Goal: Find specific page/section: Find specific page/section

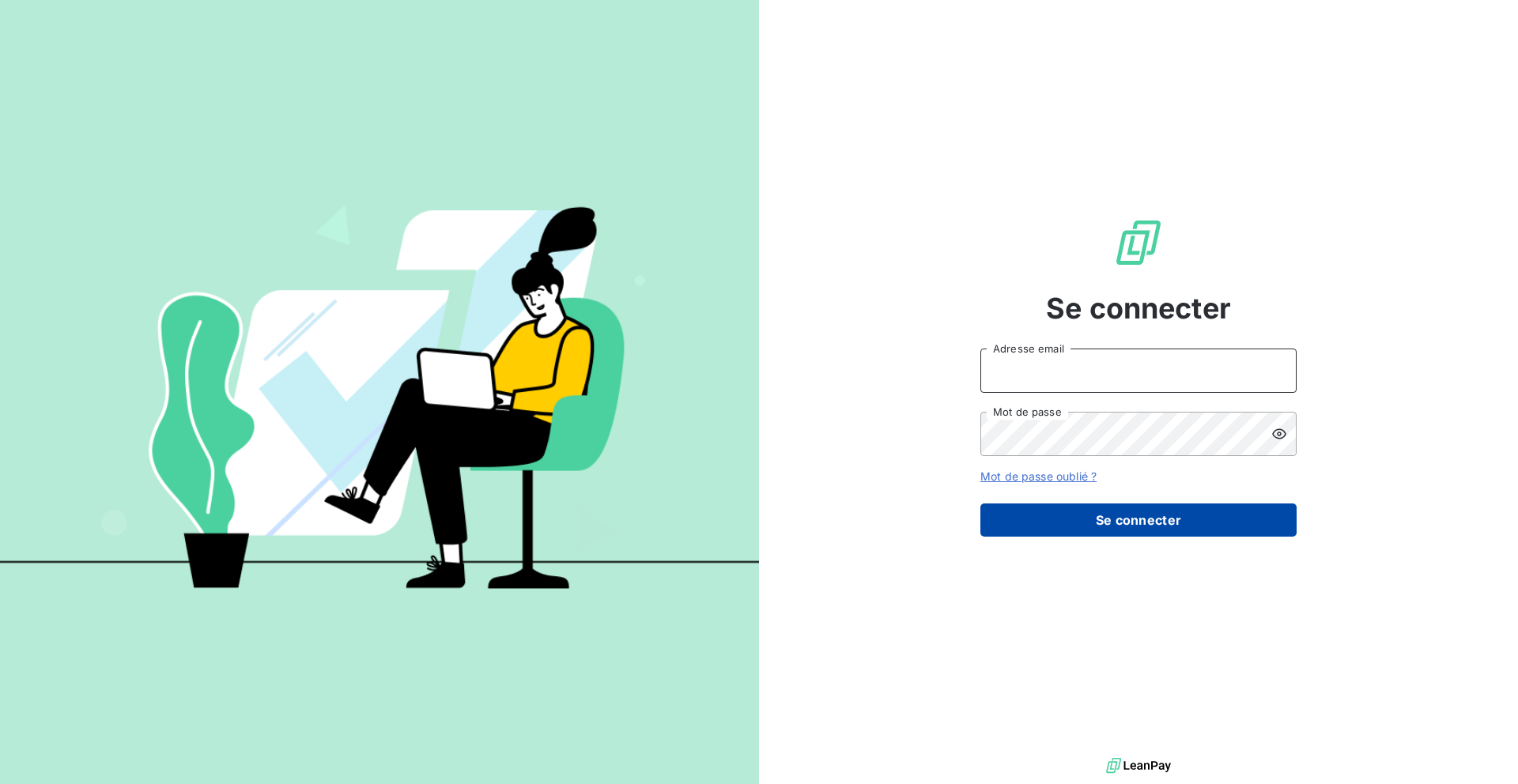
type input "[EMAIL_ADDRESS][DOMAIN_NAME]"
click at [1032, 513] on button "Se connecter" at bounding box center [1138, 520] width 316 height 33
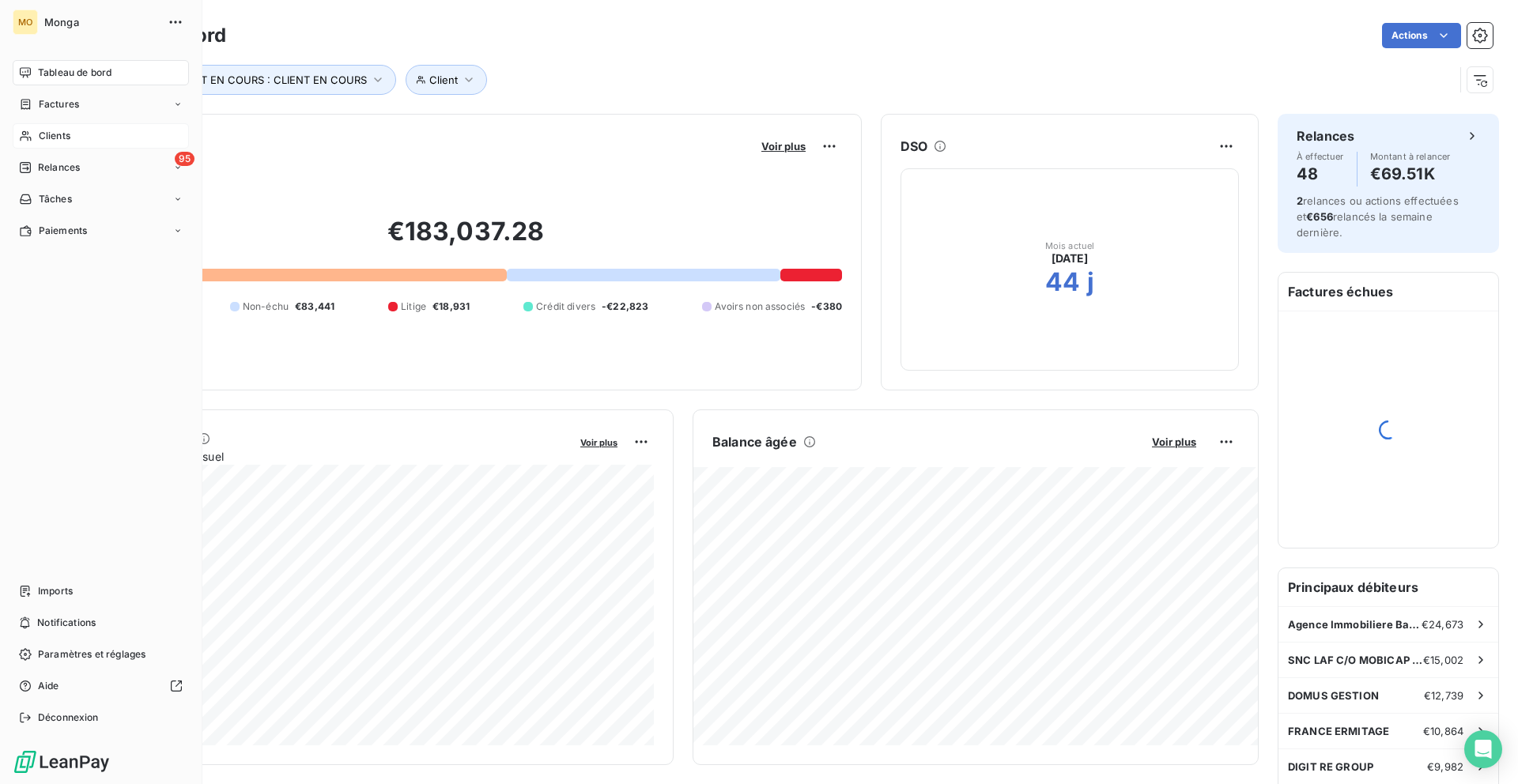
click at [28, 133] on icon at bounding box center [26, 136] width 14 height 13
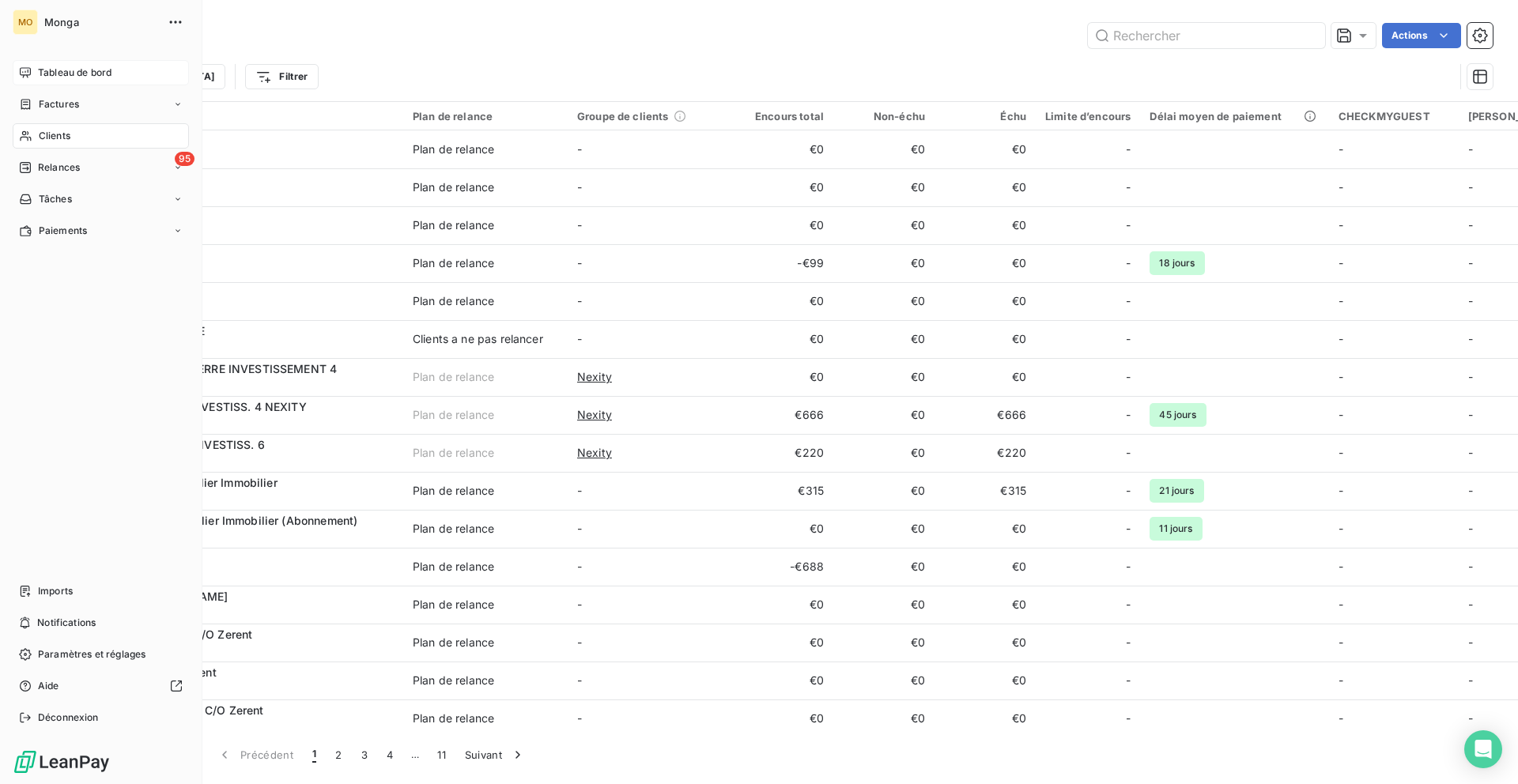
click at [33, 74] on div "Tableau de bord" at bounding box center [101, 73] width 176 height 26
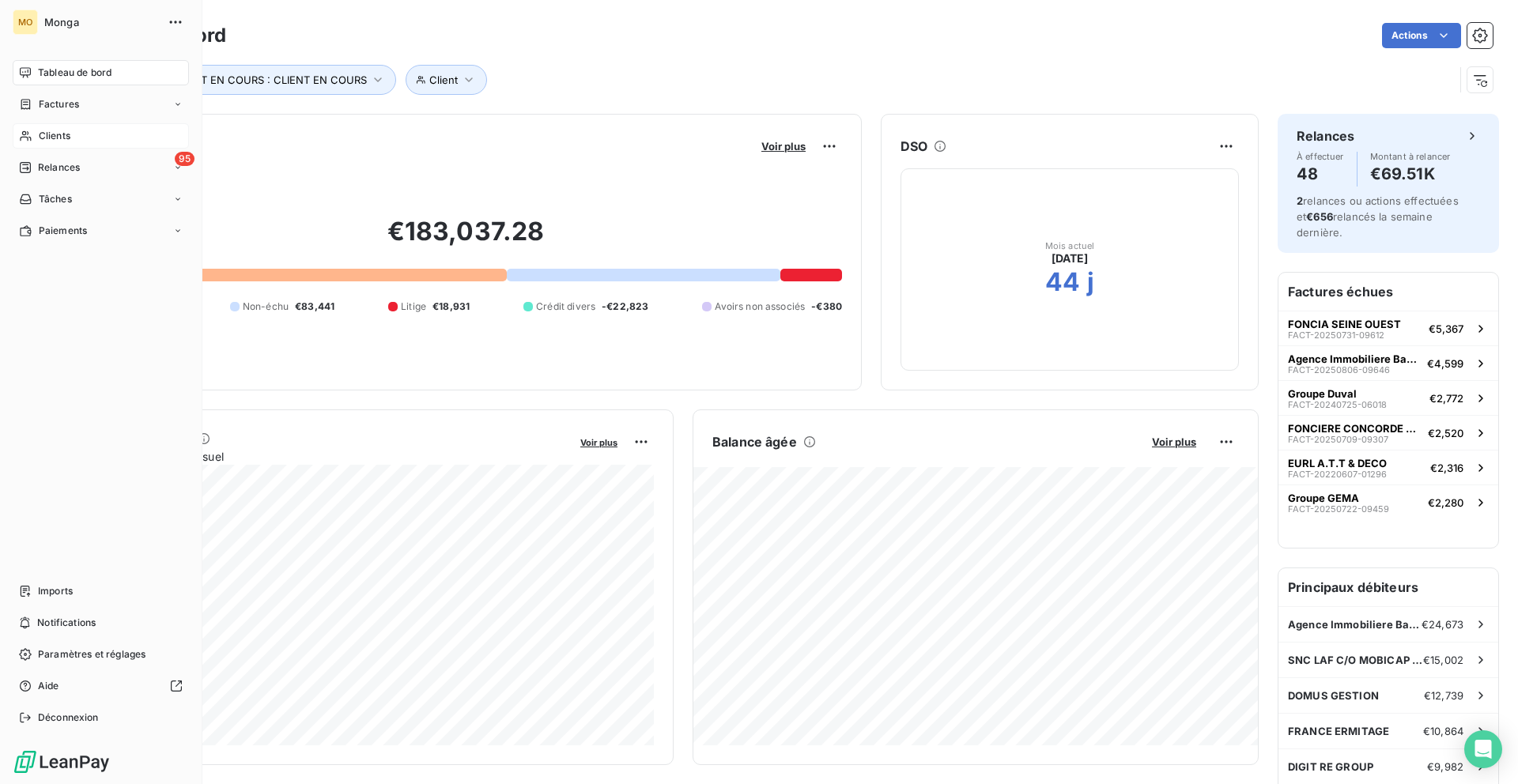
click at [47, 139] on span "Clients" at bounding box center [54, 136] width 32 height 15
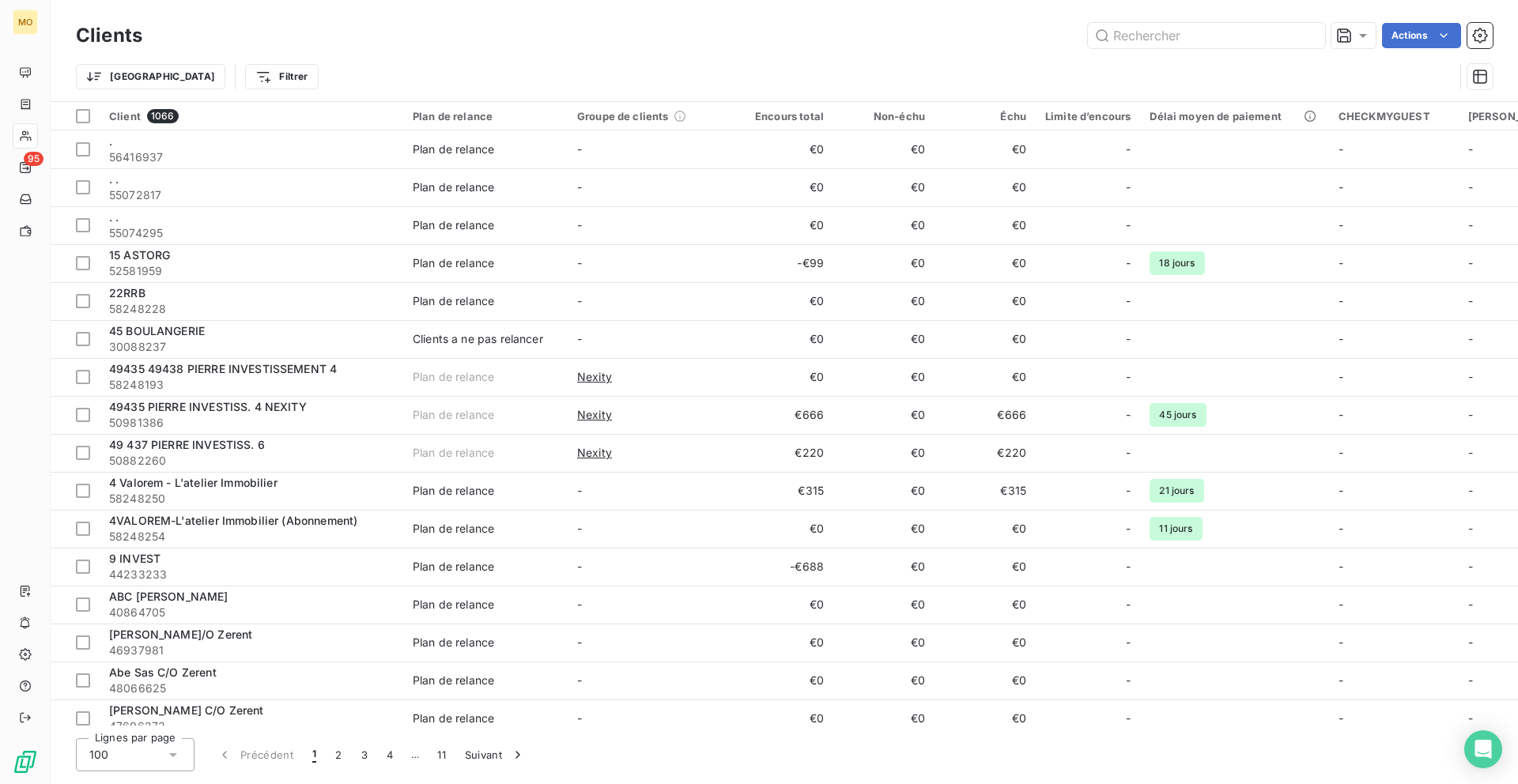
click at [1129, 53] on div "Trier Filtrer" at bounding box center [784, 76] width 1416 height 49
click at [1129, 44] on input "text" at bounding box center [1206, 36] width 237 height 26
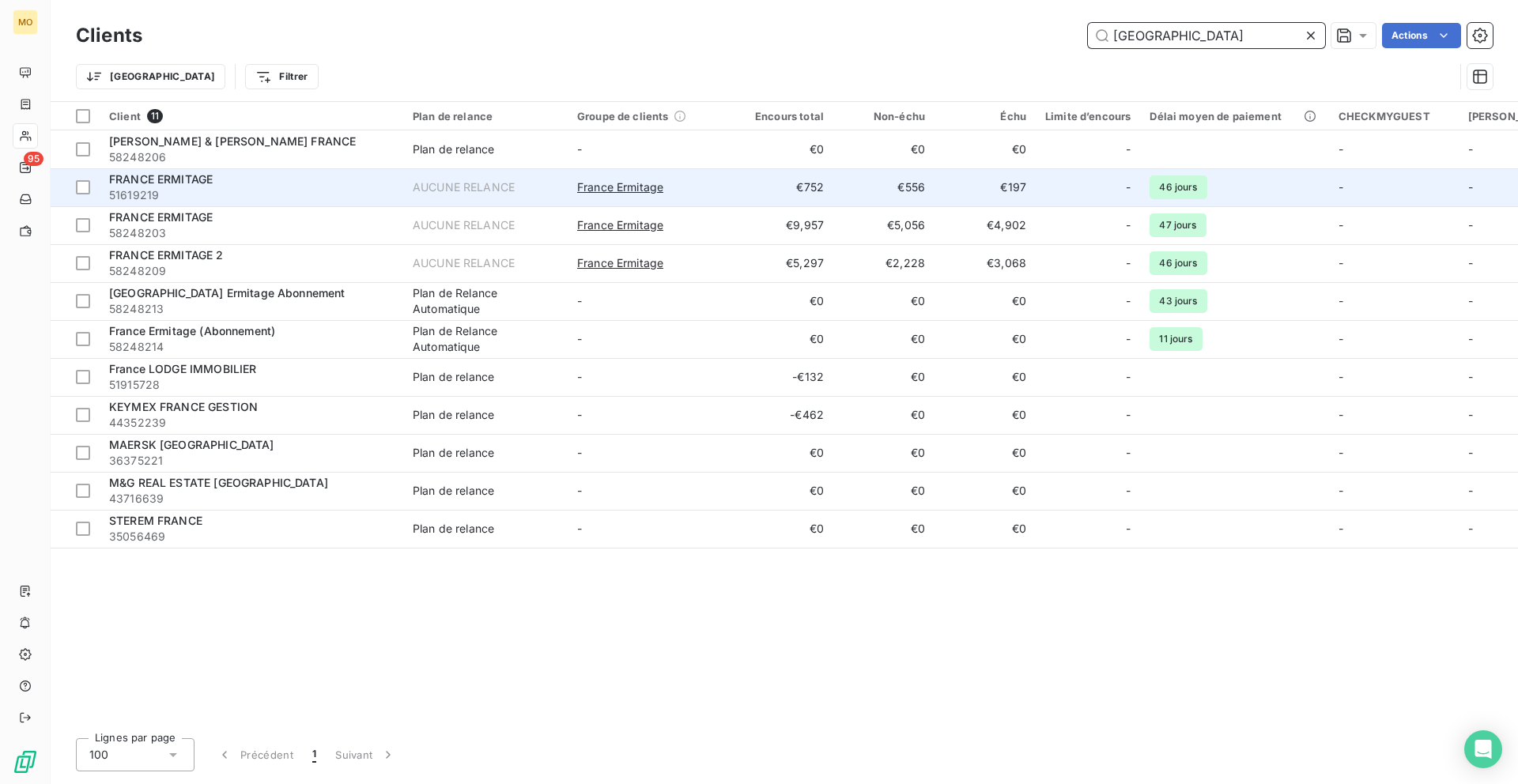
type input "[GEOGRAPHIC_DATA]"
click at [357, 187] on span "51619219" at bounding box center [251, 195] width 285 height 15
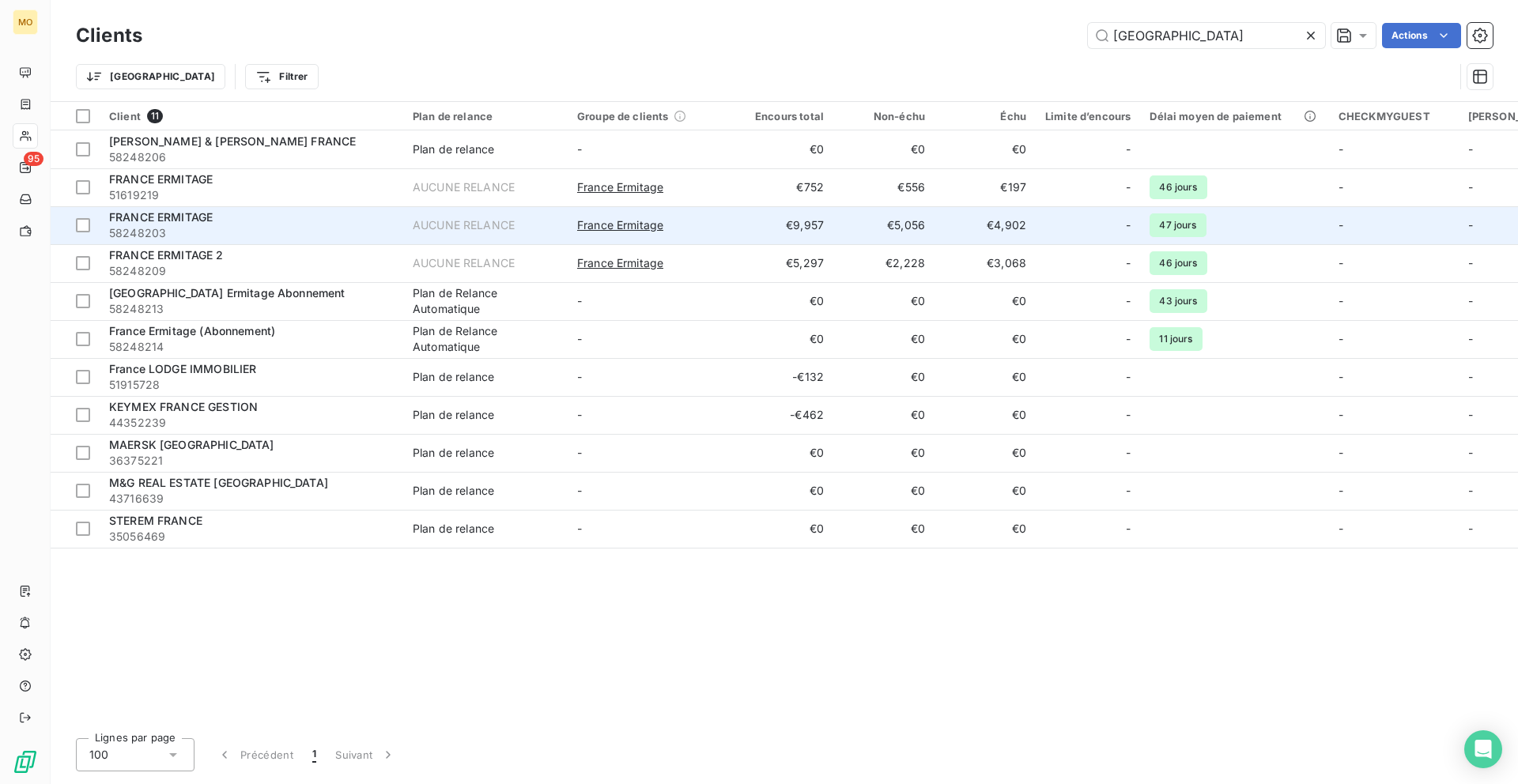
click at [369, 226] on span "58248203" at bounding box center [251, 233] width 285 height 15
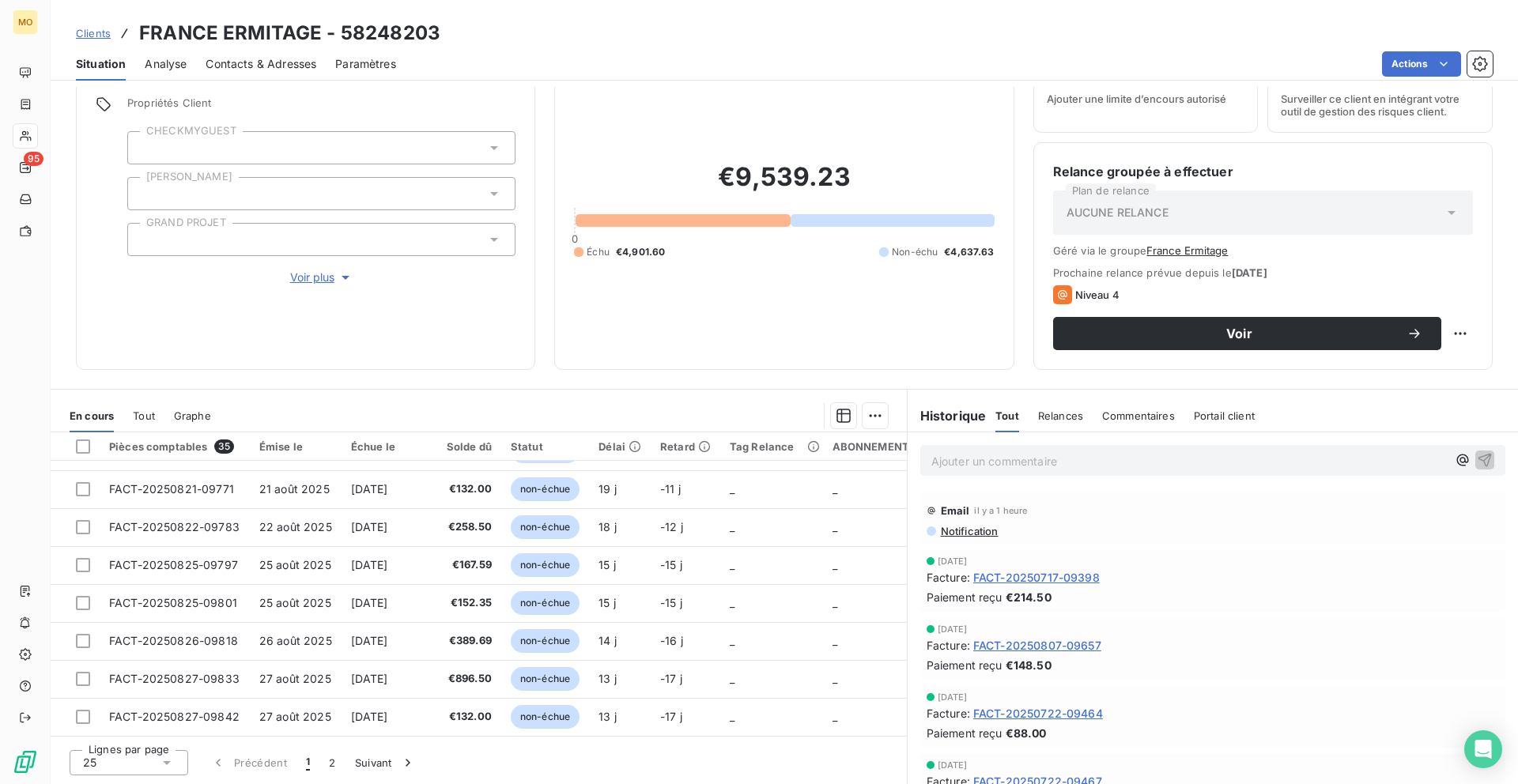
scroll to position [680, 0]
click at [334, 757] on button "2" at bounding box center [332, 763] width 26 height 33
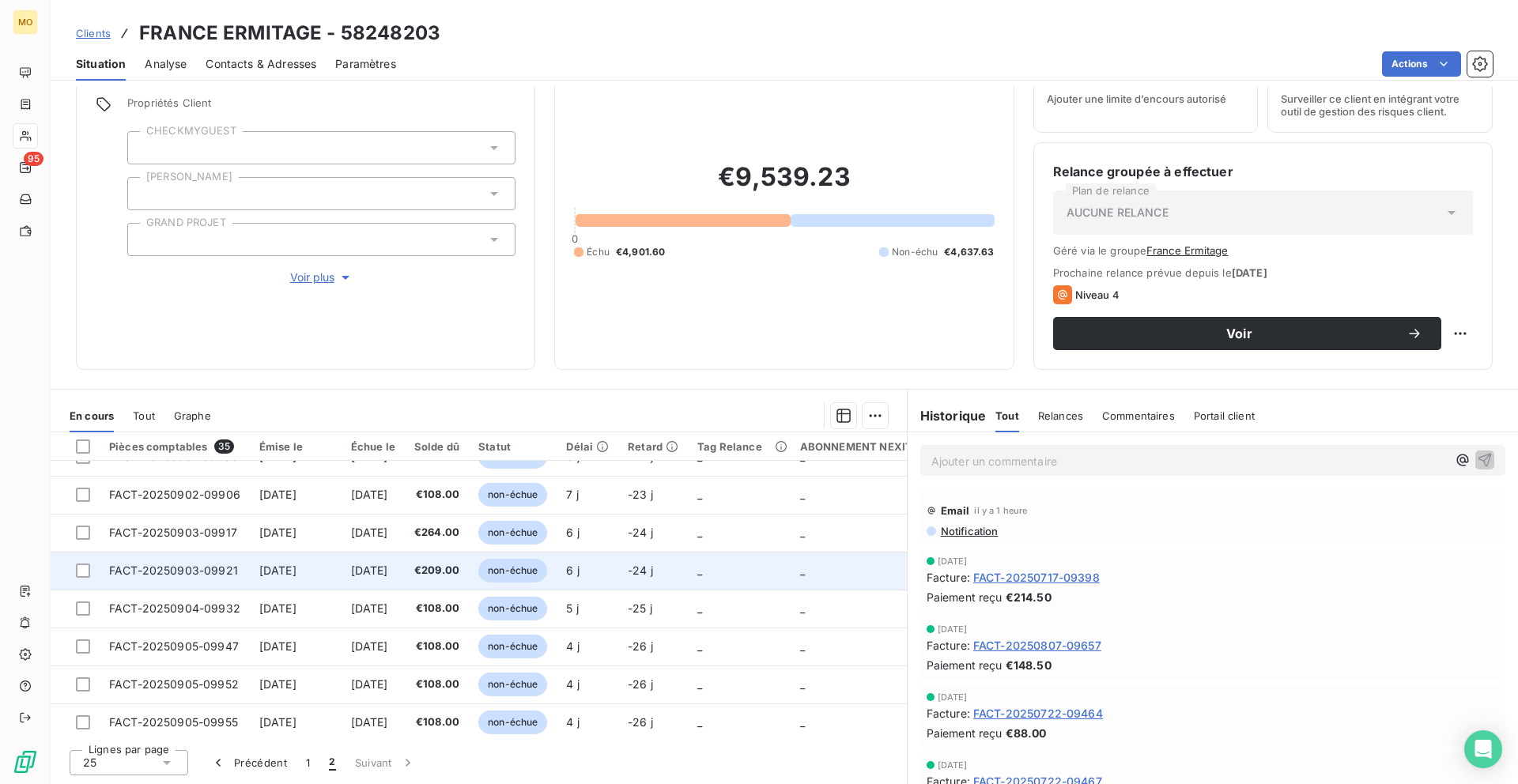
scroll to position [110, 0]
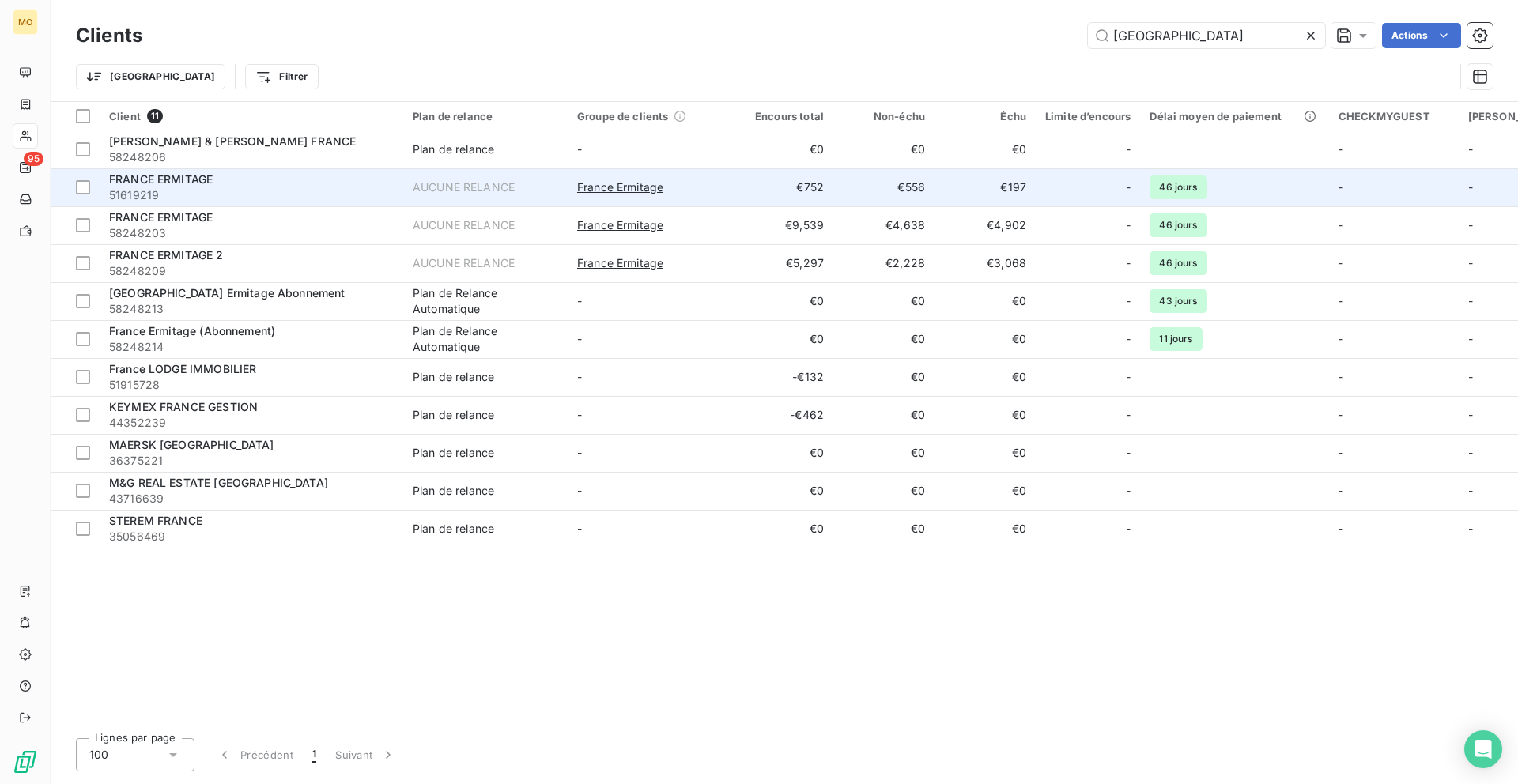
click at [309, 190] on span "51619219" at bounding box center [251, 195] width 285 height 15
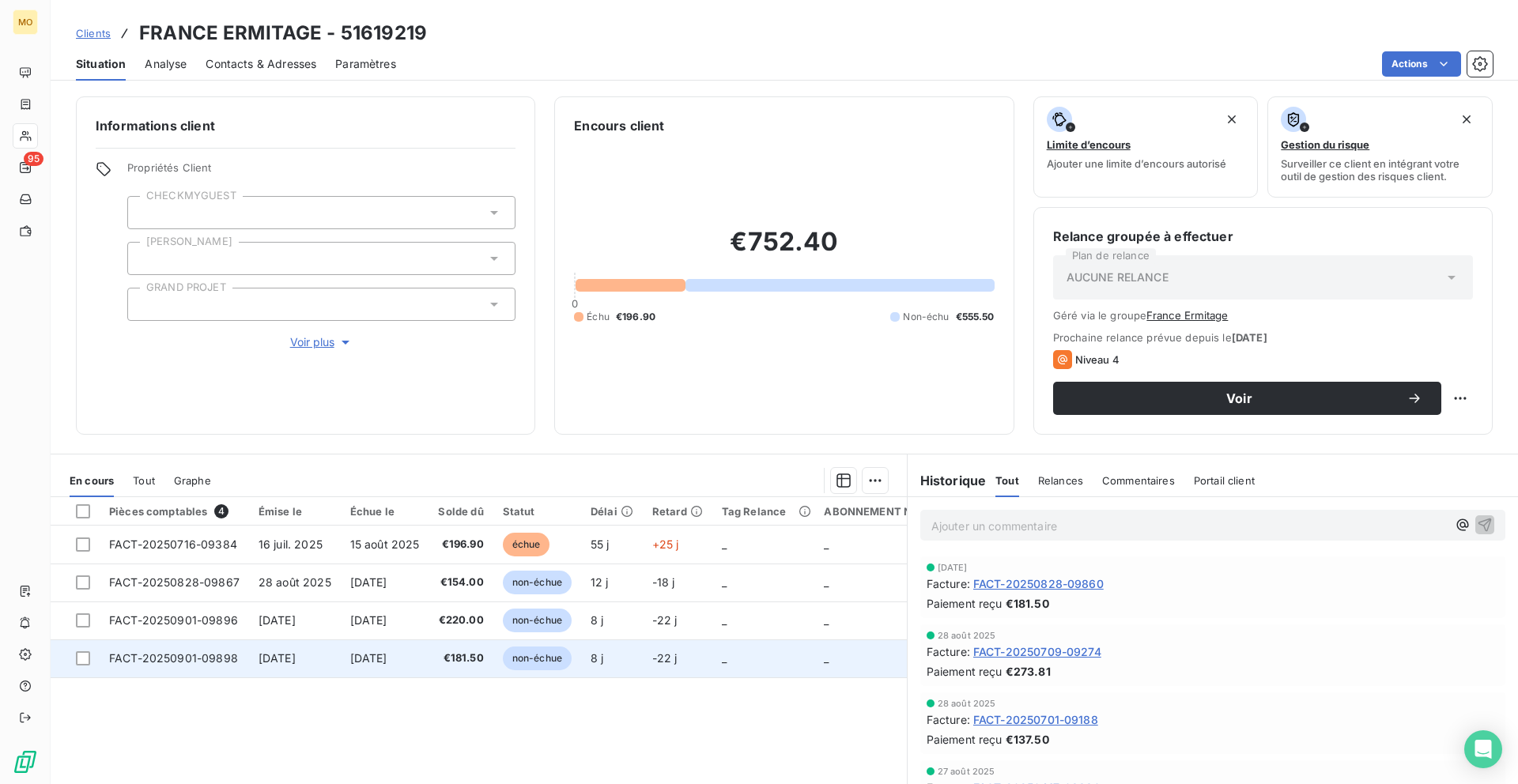
click at [296, 660] on span "[DATE]" at bounding box center [276, 658] width 37 height 14
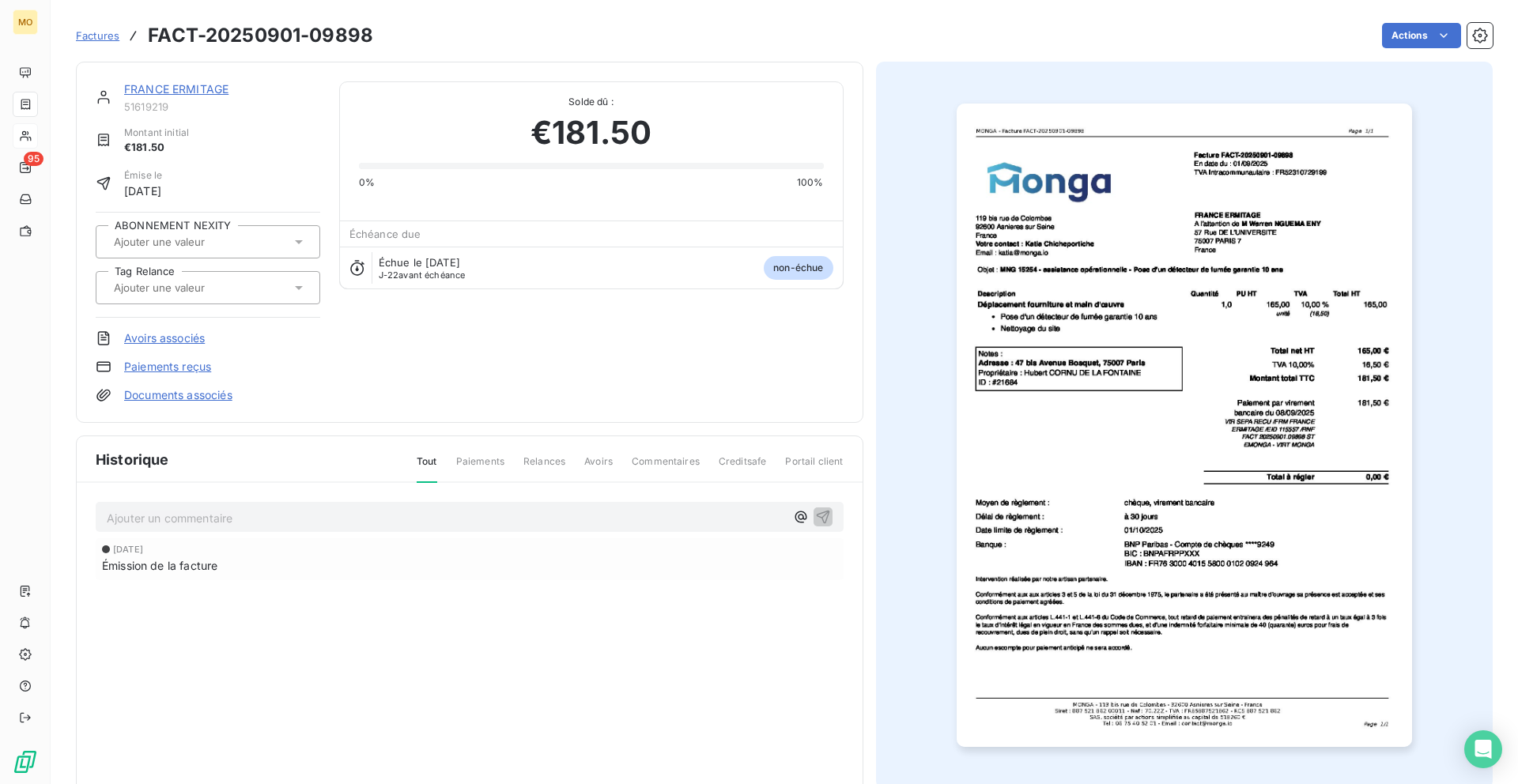
click at [1158, 244] on img "button" at bounding box center [1184, 425] width 455 height 643
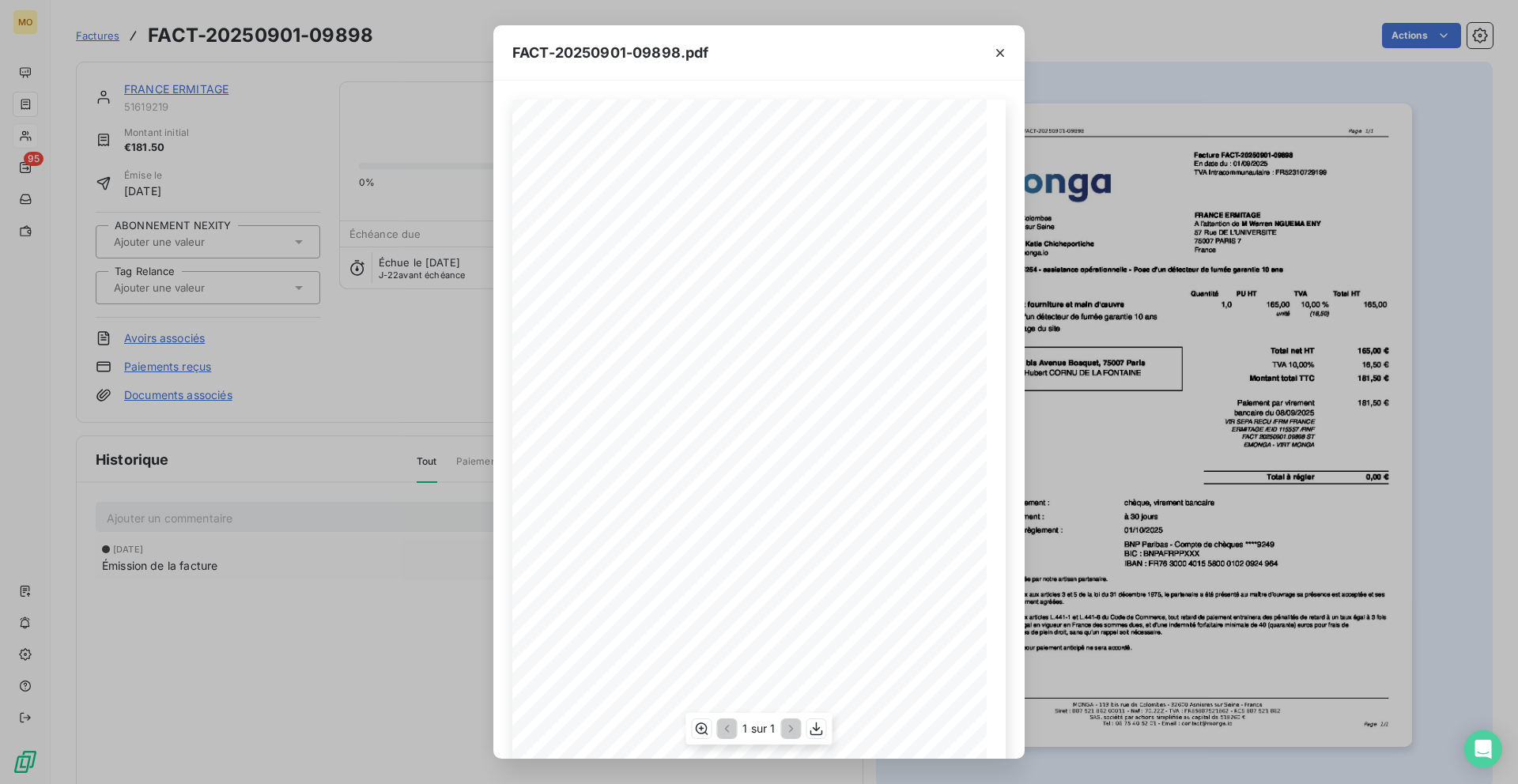
click at [851, 150] on span "Facture FACT-20250901-09898" at bounding box center [821, 152] width 105 height 7
click at [454, 328] on div "FACT-20250901-09898.pdf [STREET_ADDRESS] Votre contact : [PERSON_NAME] Email : …" at bounding box center [759, 392] width 1518 height 784
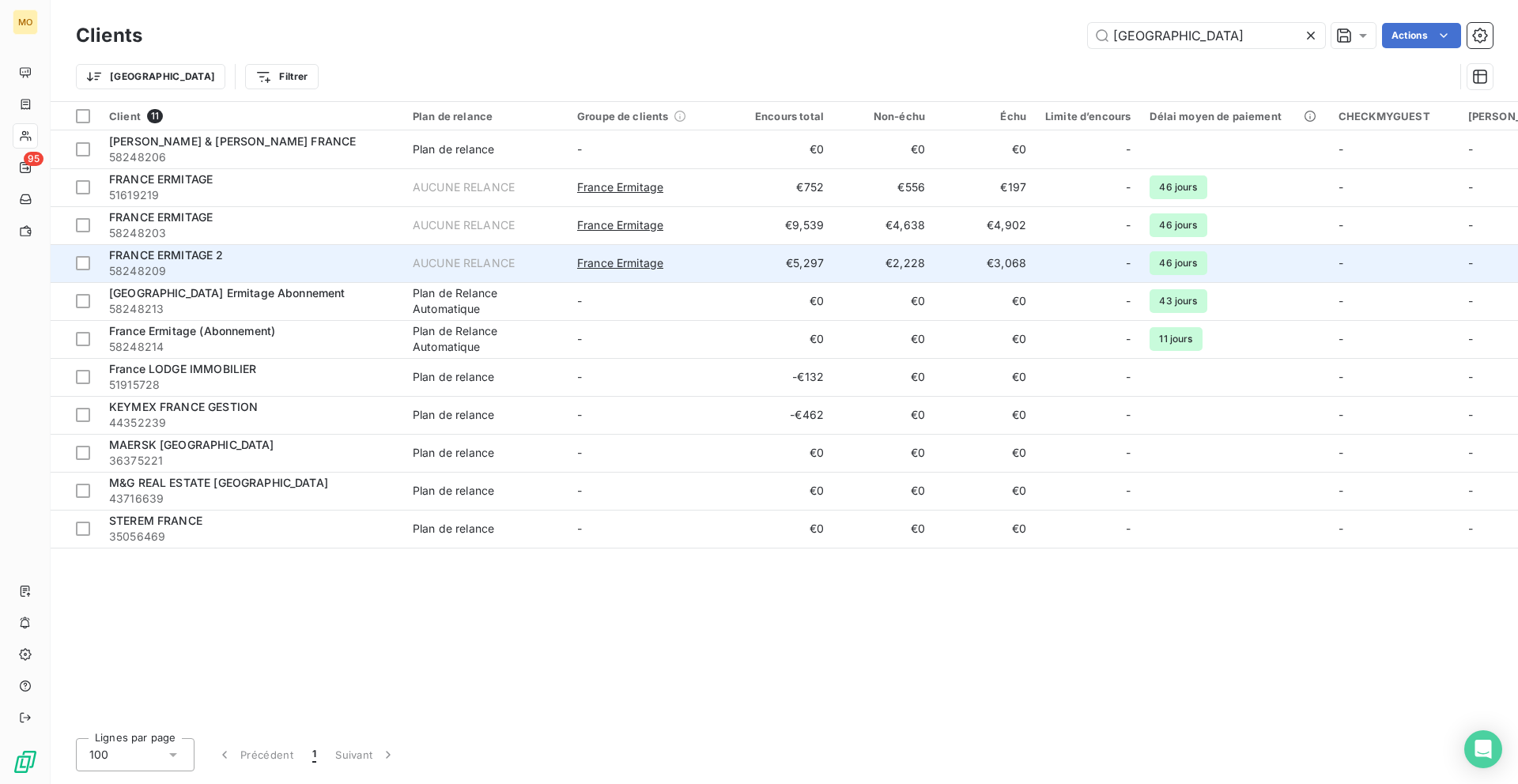
click at [328, 260] on div "FRANCE ERMITAGE 2" at bounding box center [251, 255] width 285 height 15
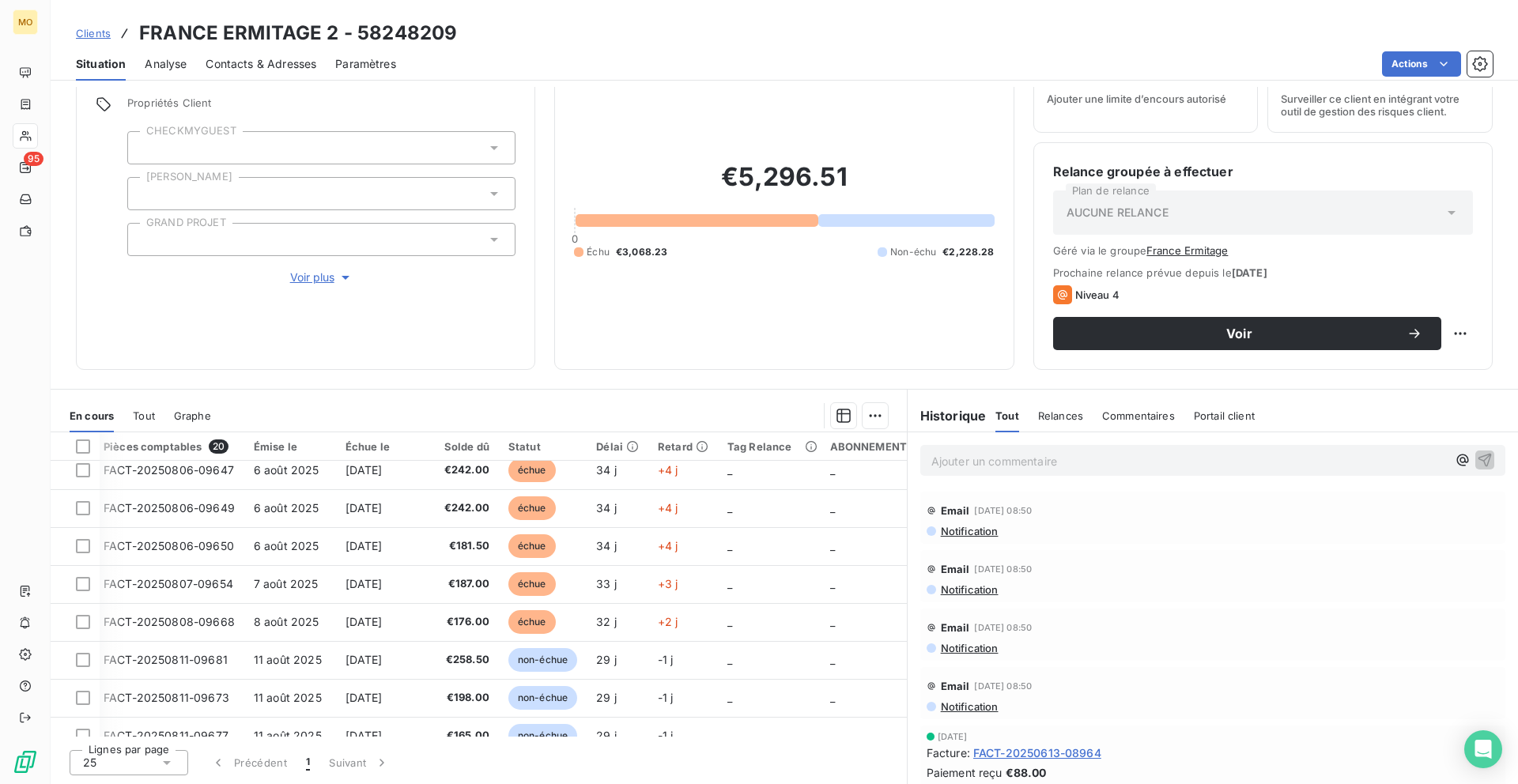
scroll to position [231, 5]
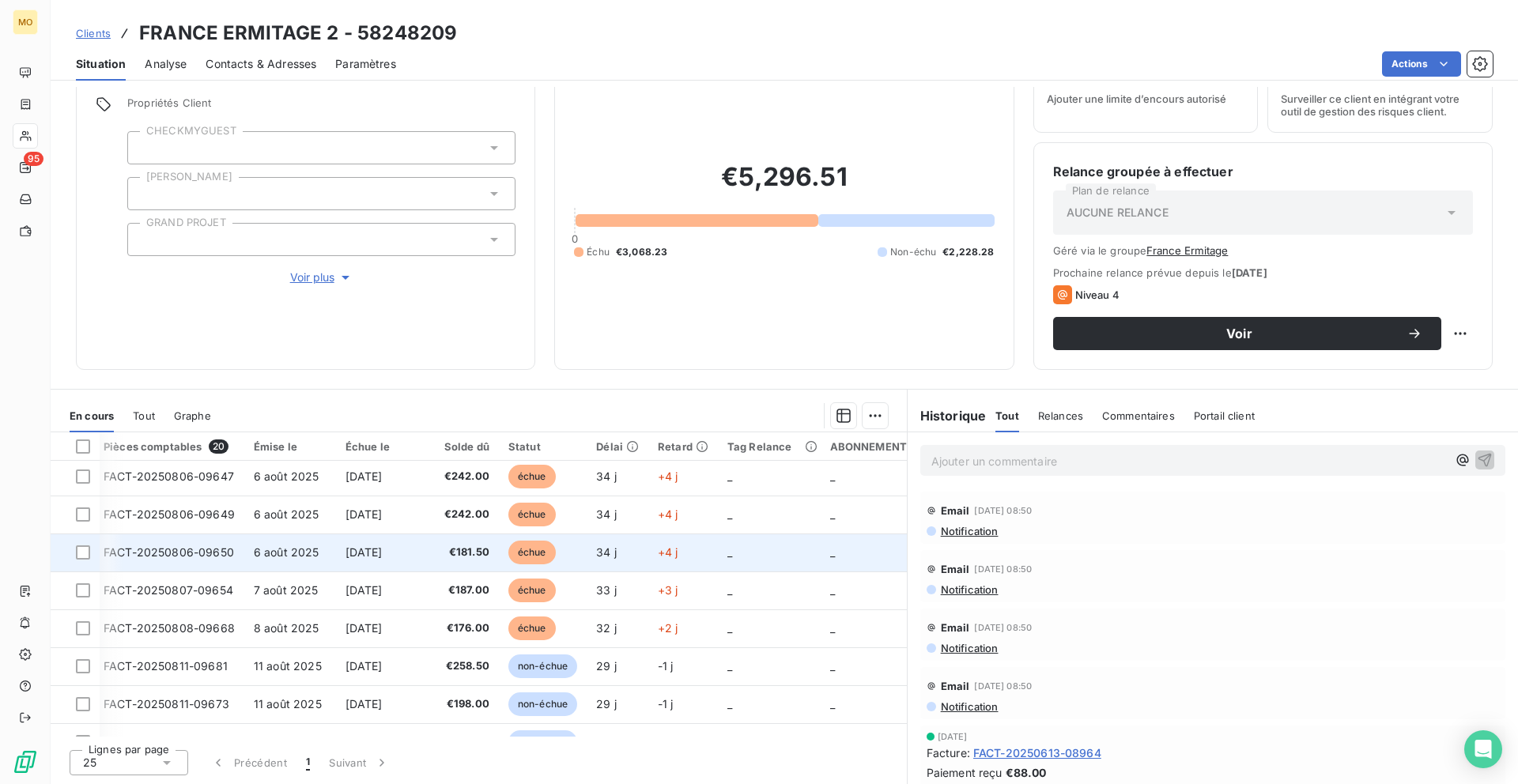
click at [648, 551] on td "+4 j" at bounding box center [682, 552] width 69 height 38
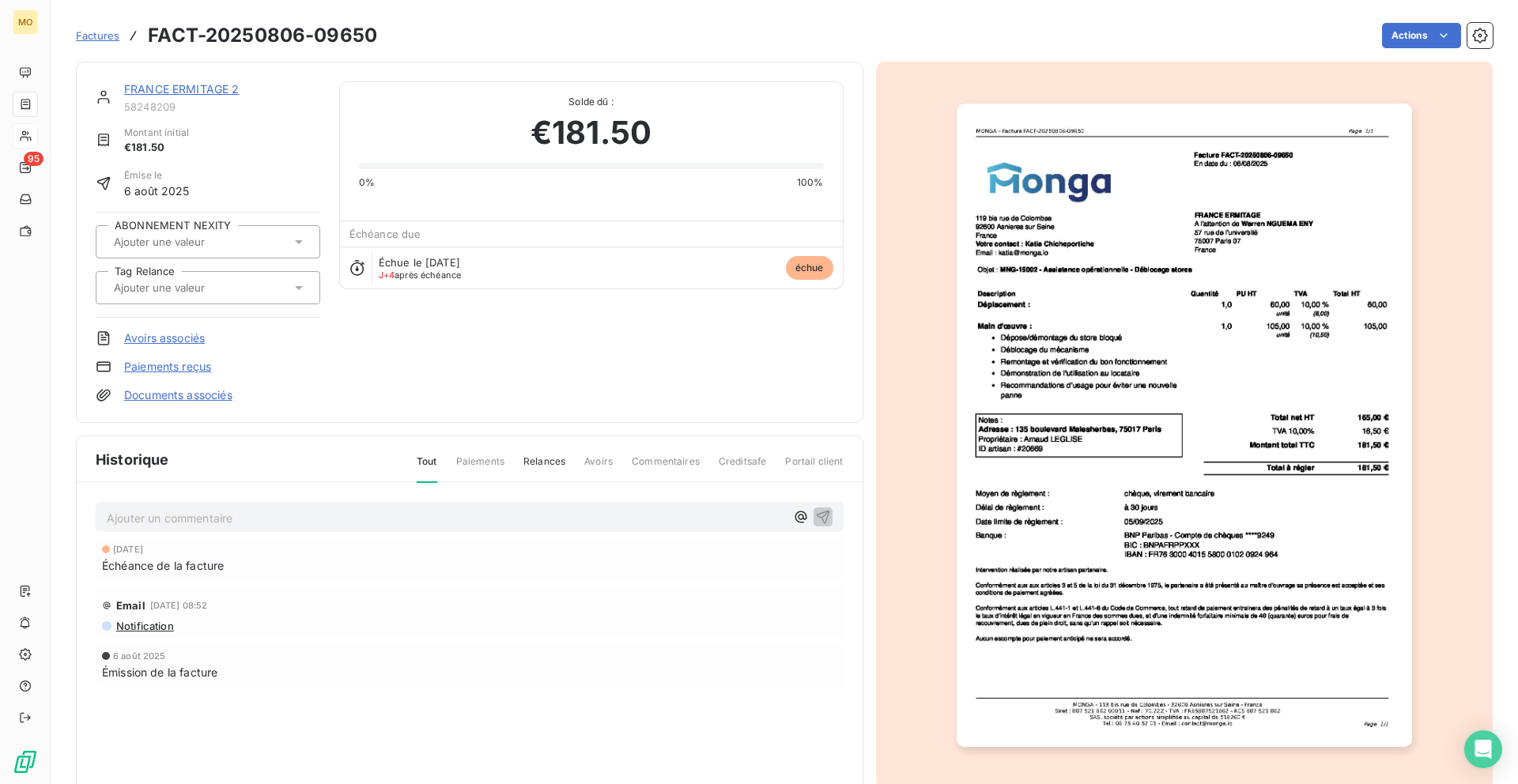
click at [1046, 209] on img "button" at bounding box center [1184, 425] width 455 height 643
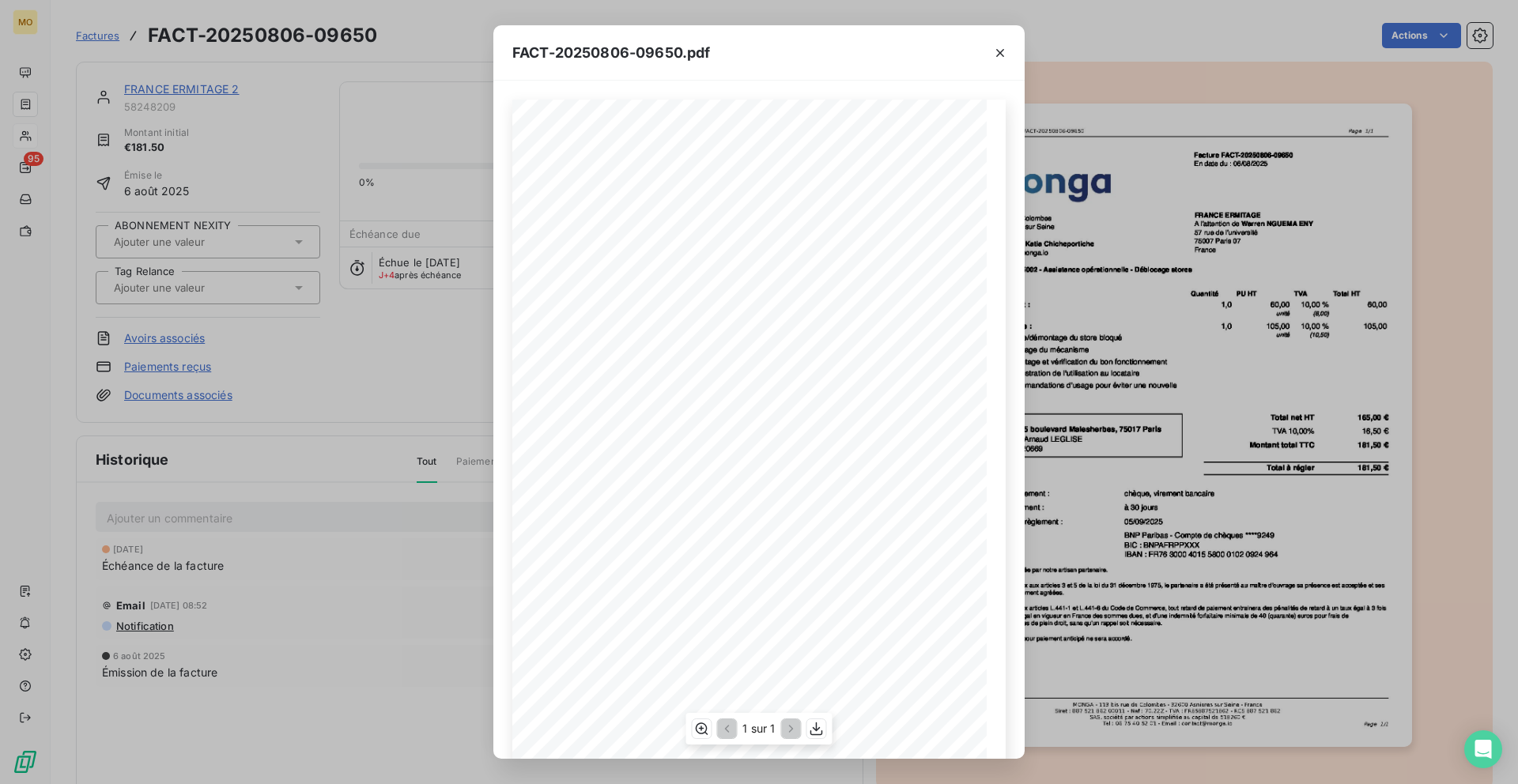
click at [852, 151] on span "Facture FACT-20250806-09650" at bounding box center [821, 152] width 104 height 7
drag, startPoint x: 843, startPoint y: 150, endPoint x: 865, endPoint y: 150, distance: 22.0
click at [865, 150] on span "Facture FACT-20250806-09650" at bounding box center [821, 152] width 104 height 7
copy span "6-096"
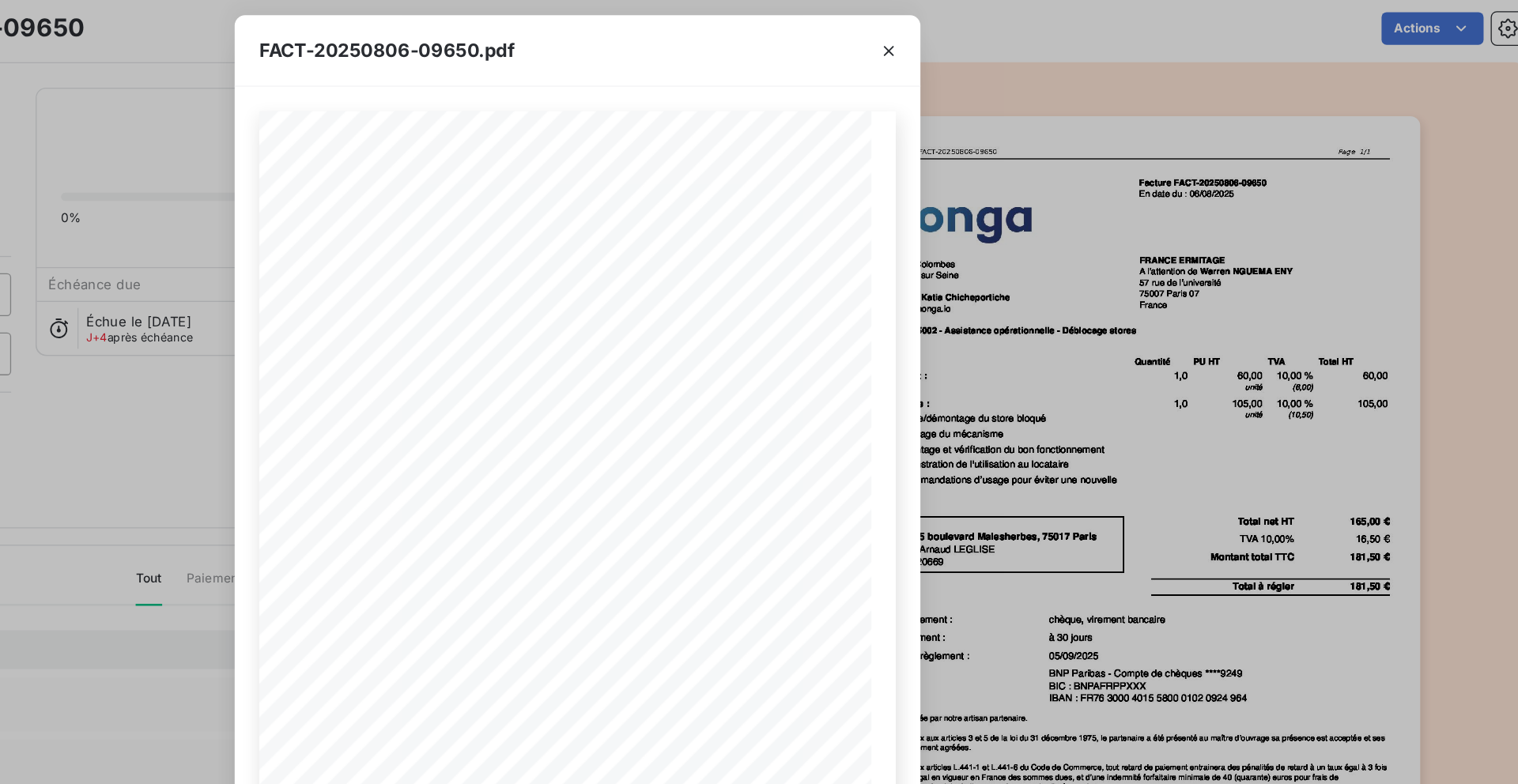
click at [477, 263] on div "FACT-20250806-09650.pdf [STREET_ADDRESS] Votre contact : [PERSON_NAME] Email : …" at bounding box center [759, 392] width 1518 height 784
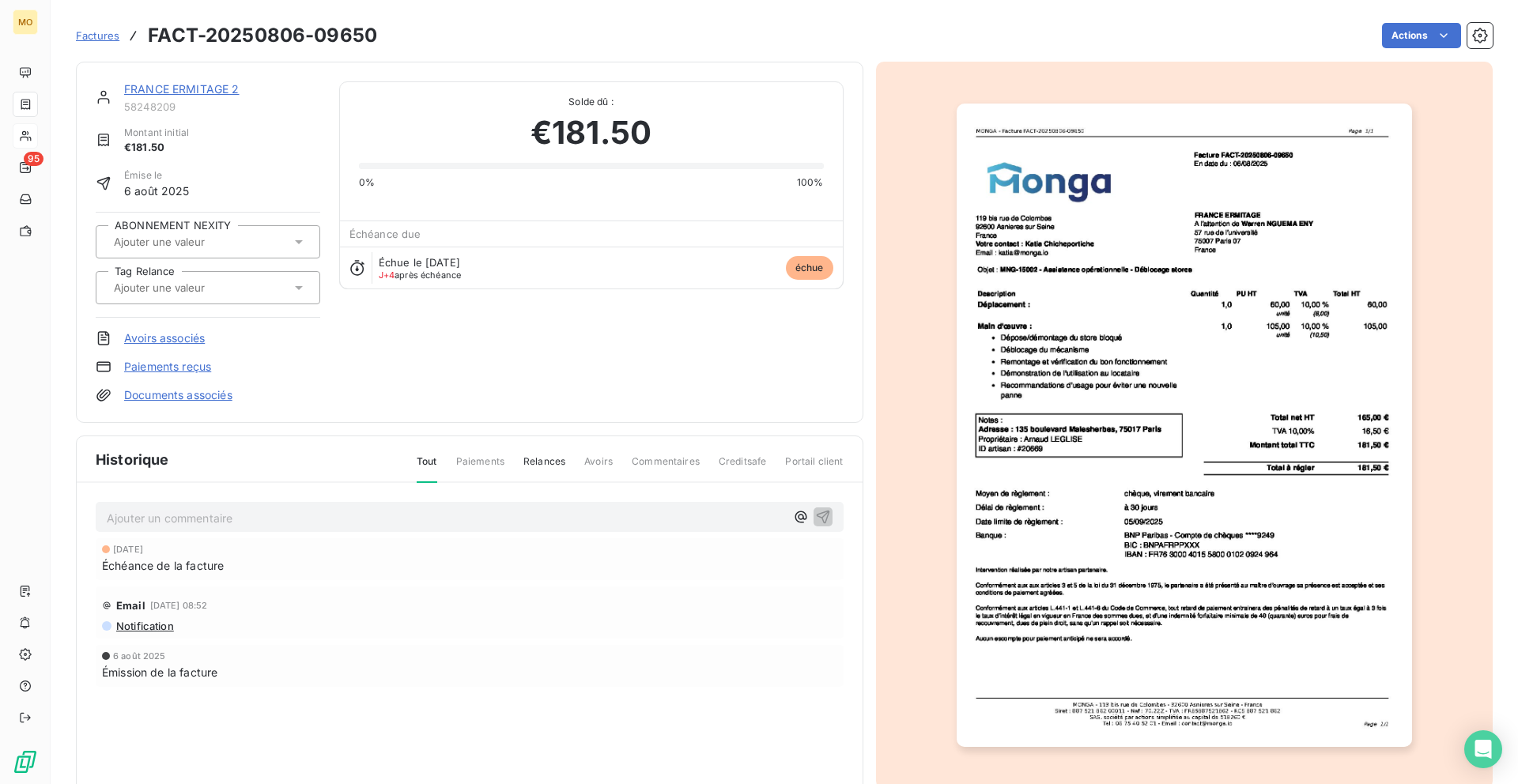
click at [186, 100] on span "58248209" at bounding box center [221, 106] width 196 height 13
click at [186, 89] on link "FRANCE ERMITAGE 2" at bounding box center [181, 89] width 115 height 14
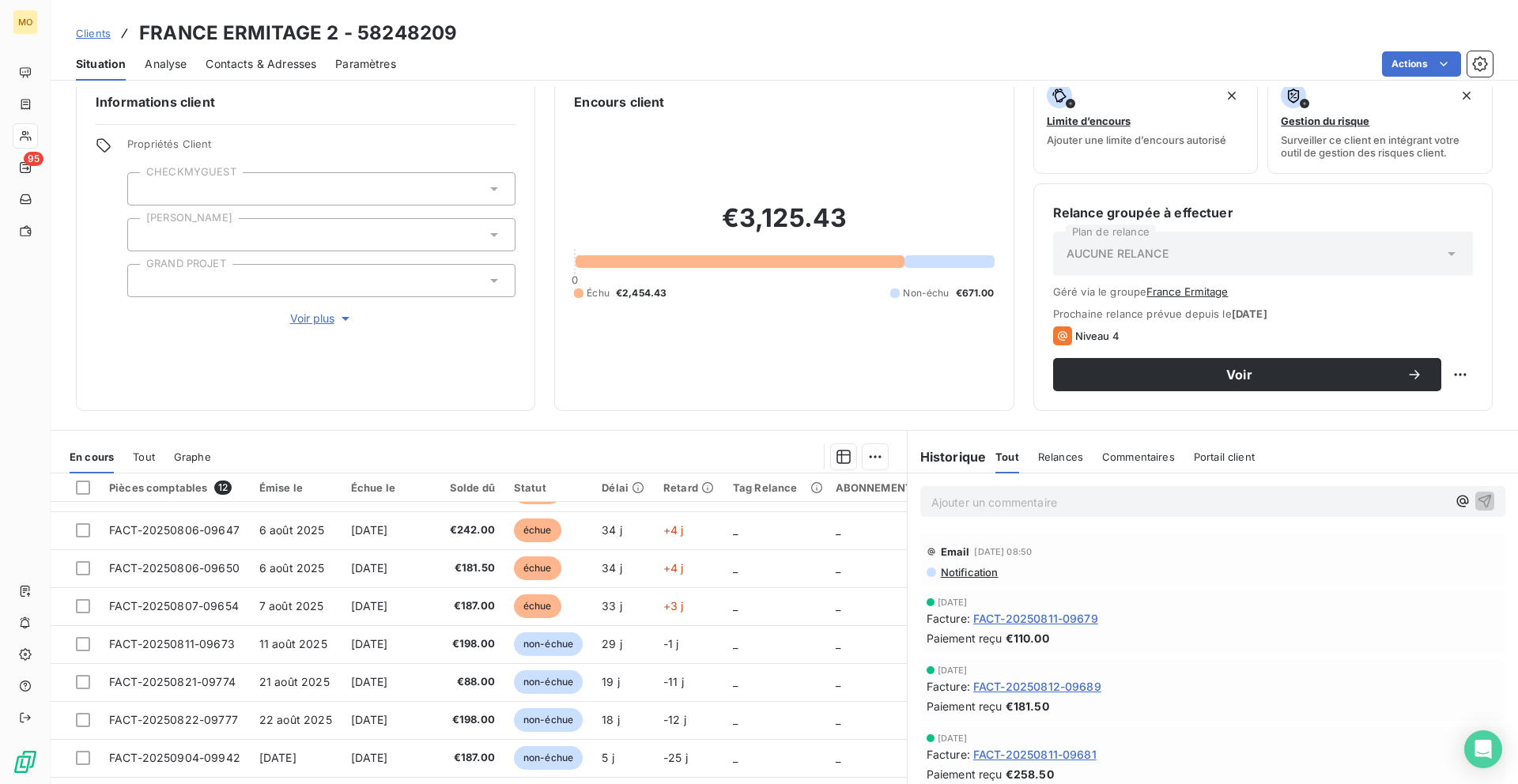
scroll to position [29, 0]
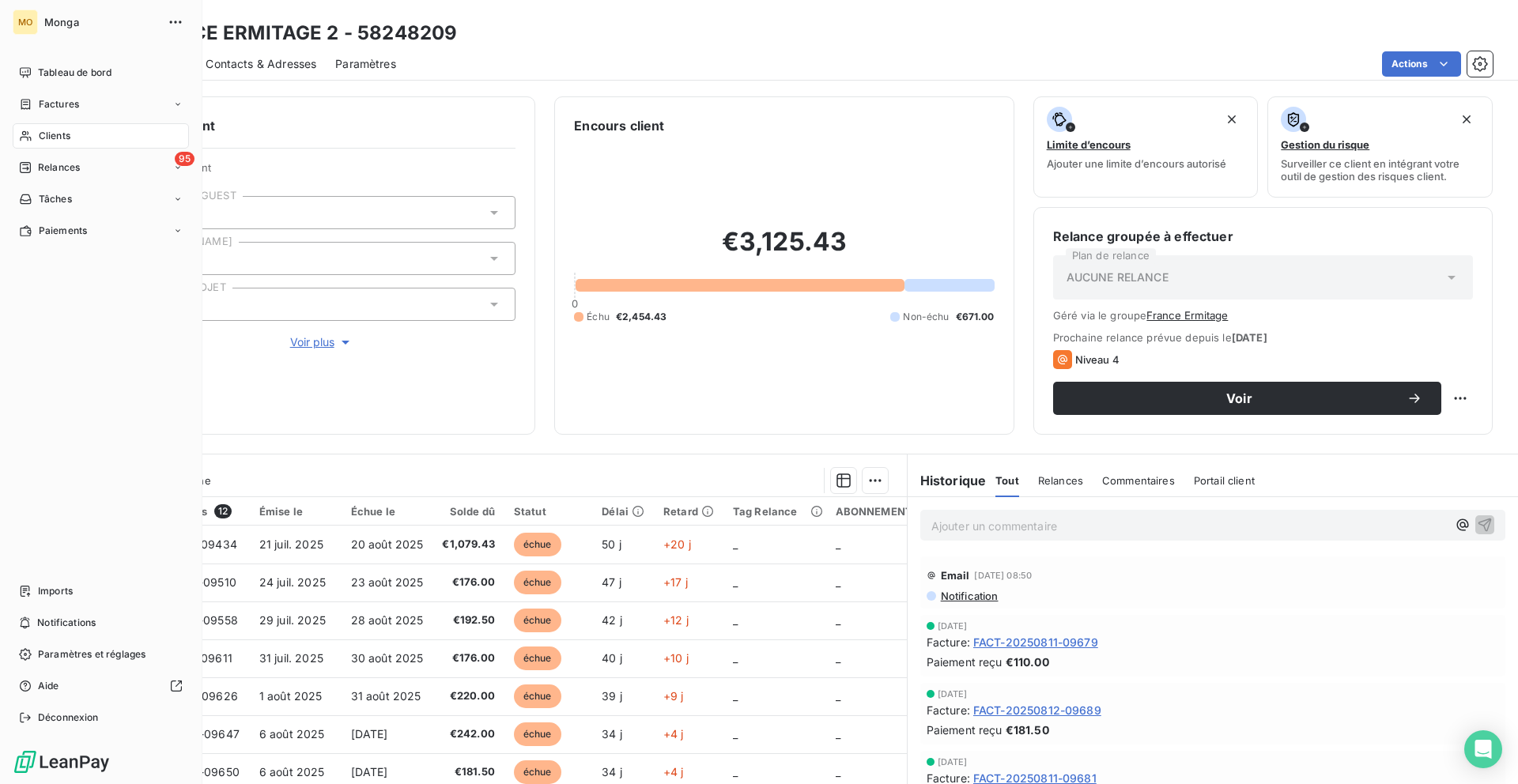
click at [29, 141] on icon at bounding box center [26, 136] width 14 height 13
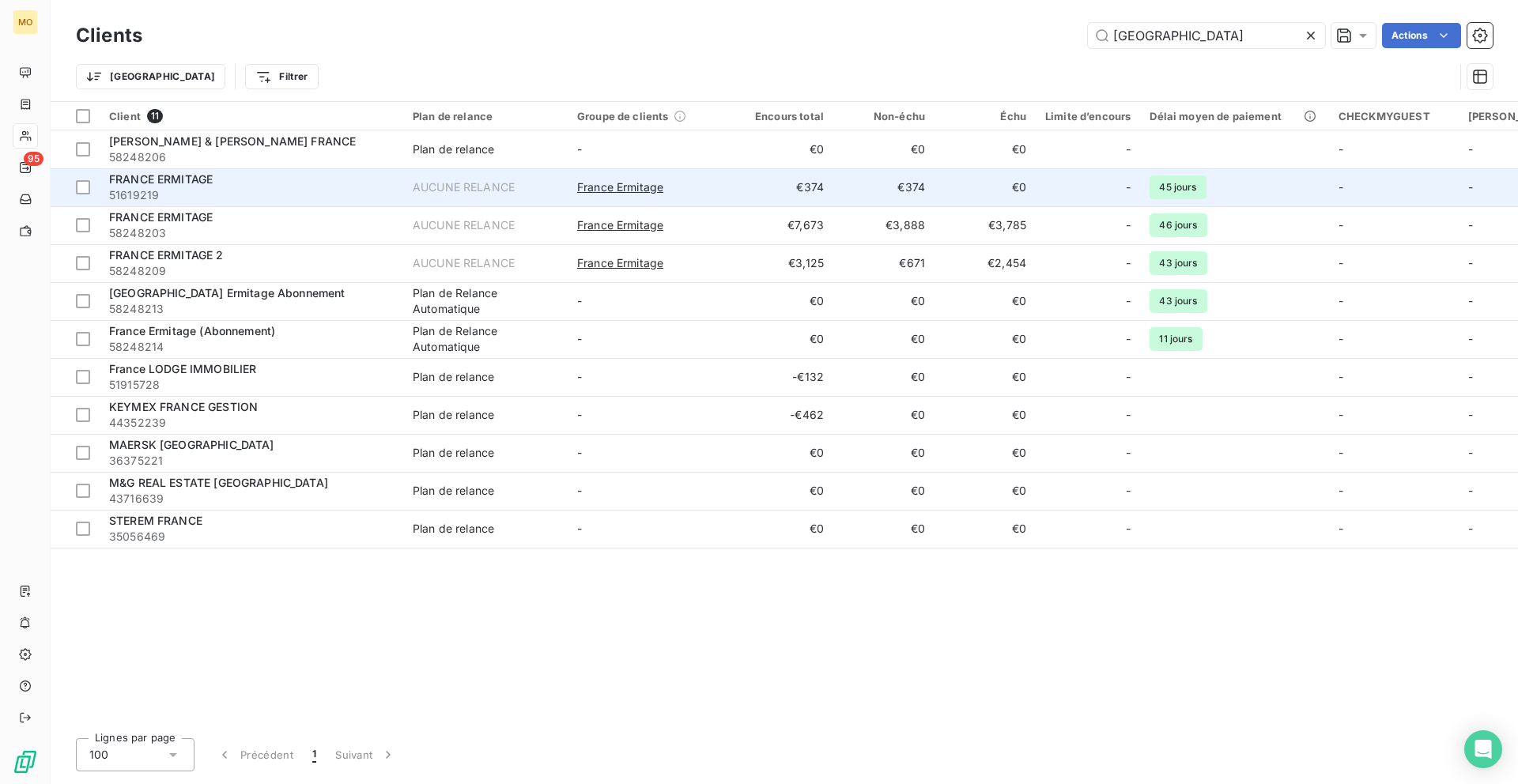
click at [225, 198] on span "51619219" at bounding box center [251, 195] width 285 height 15
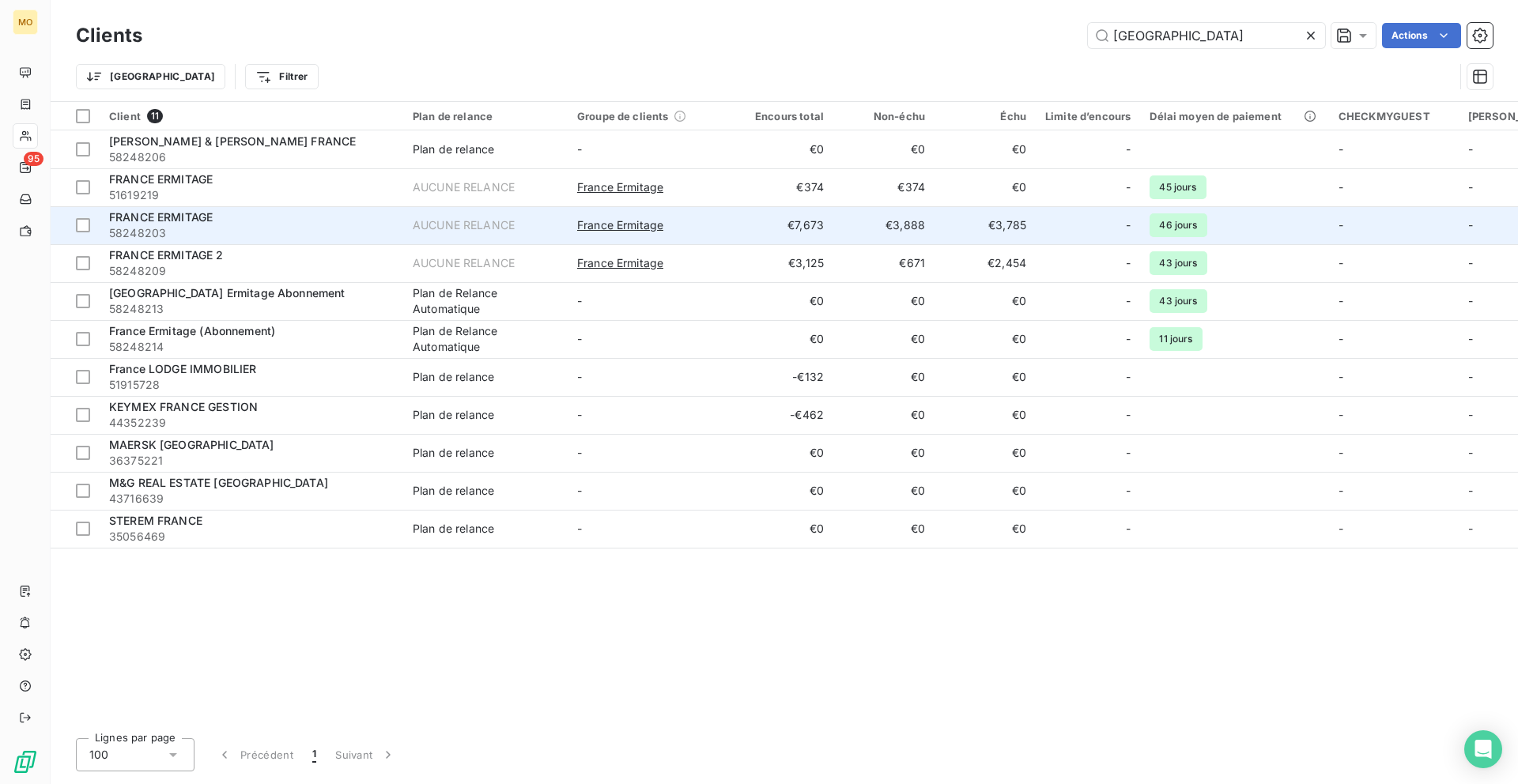
click at [268, 227] on span "58248203" at bounding box center [251, 233] width 285 height 15
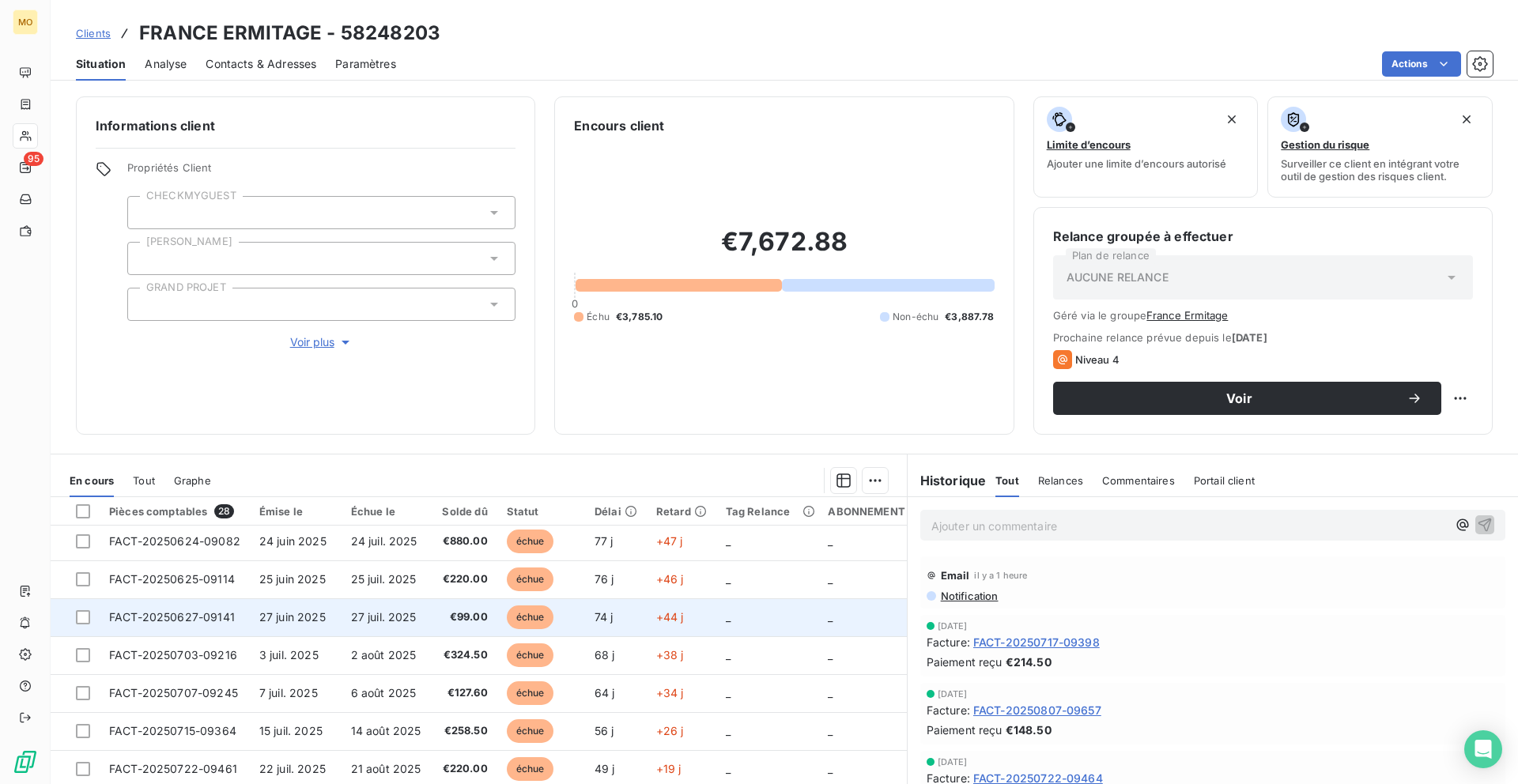
scroll to position [107, 0]
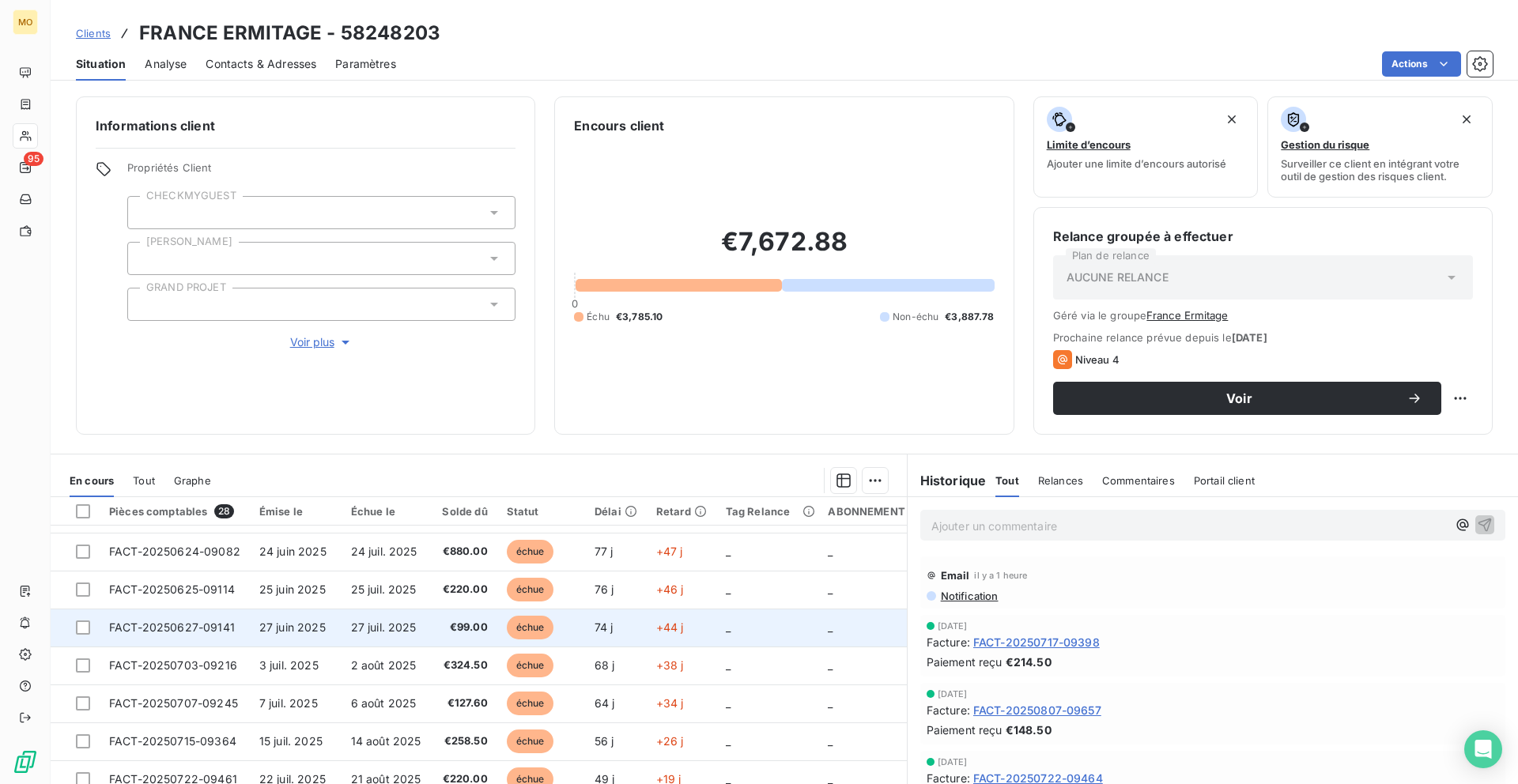
click at [341, 624] on td "27 juil. 2025" at bounding box center [387, 628] width 92 height 38
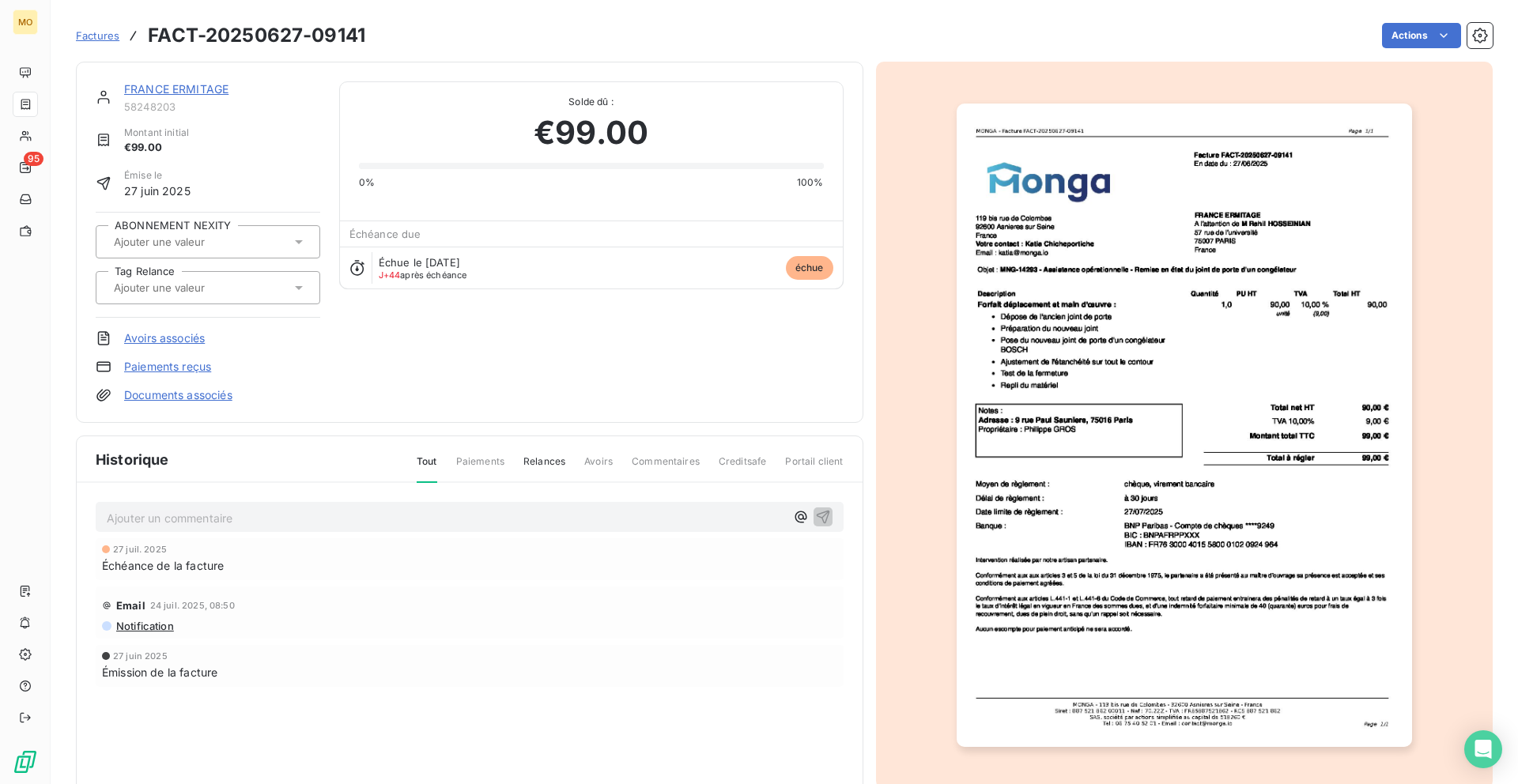
click at [329, 34] on h3 "FACT-20250627-09141" at bounding box center [257, 35] width 217 height 28
copy h3 "09141"
